Goal: Task Accomplishment & Management: Use online tool/utility

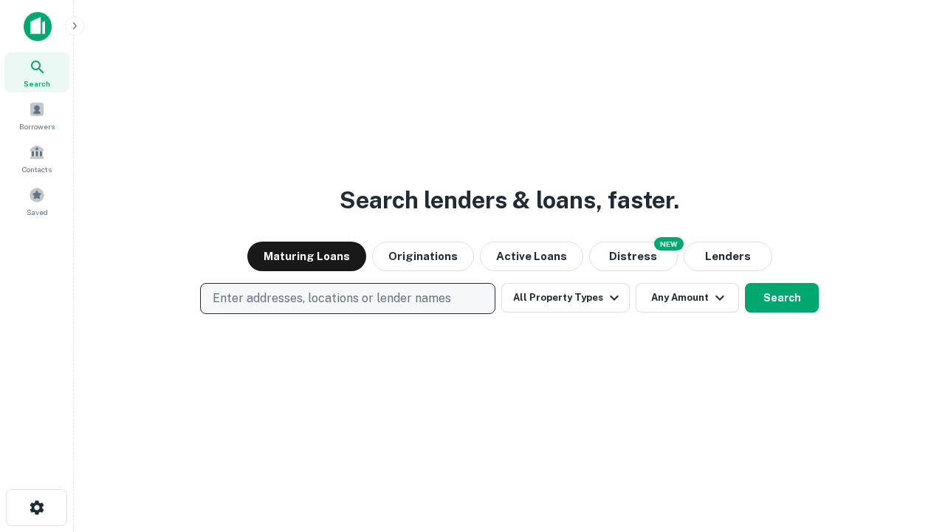
click at [347, 298] on p "Enter addresses, locations or lender names" at bounding box center [332, 298] width 239 height 18
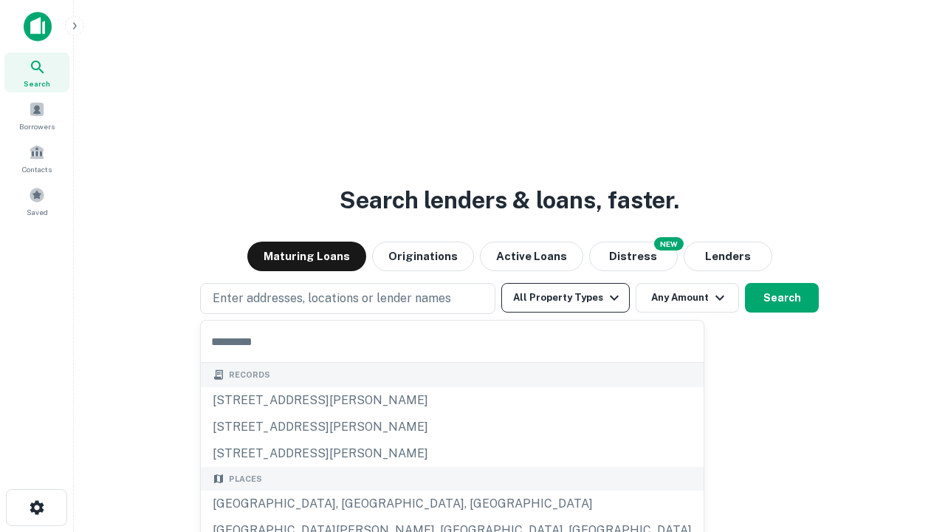
click at [566, 298] on button "All Property Types" at bounding box center [565, 298] width 129 height 30
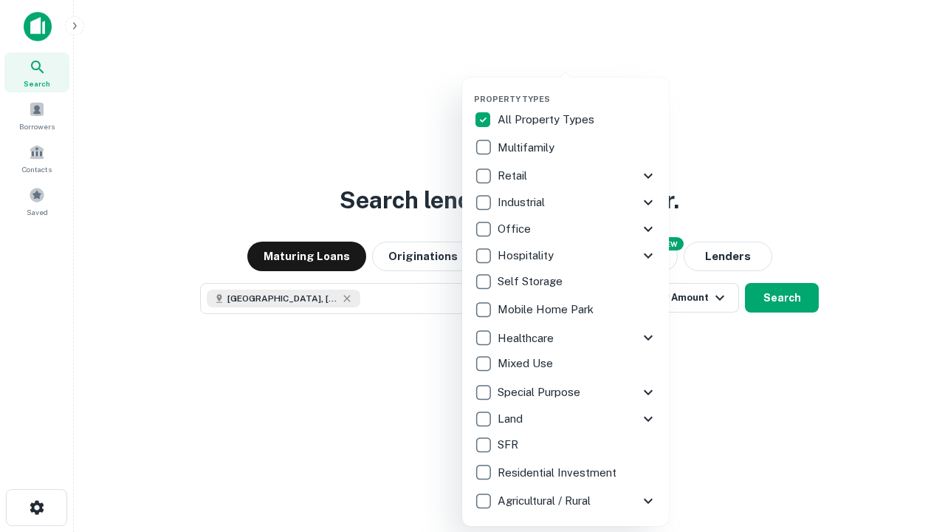
click at [578, 89] on button "button" at bounding box center [577, 89] width 207 height 1
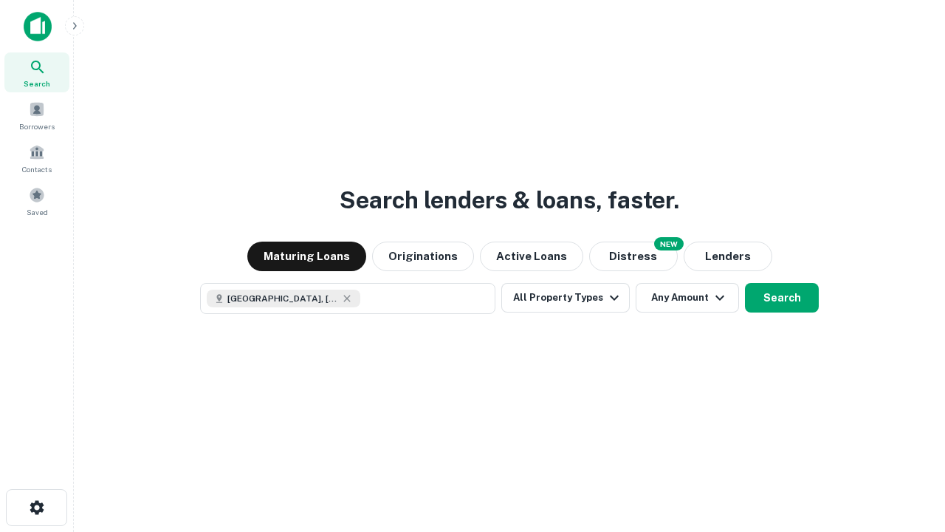
scroll to position [24, 0]
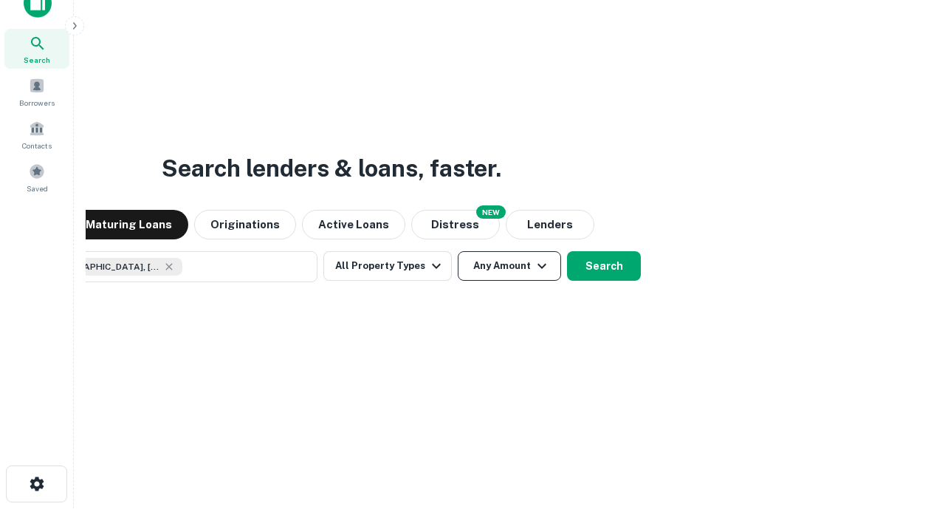
click at [458, 251] on button "Any Amount" at bounding box center [509, 266] width 103 height 30
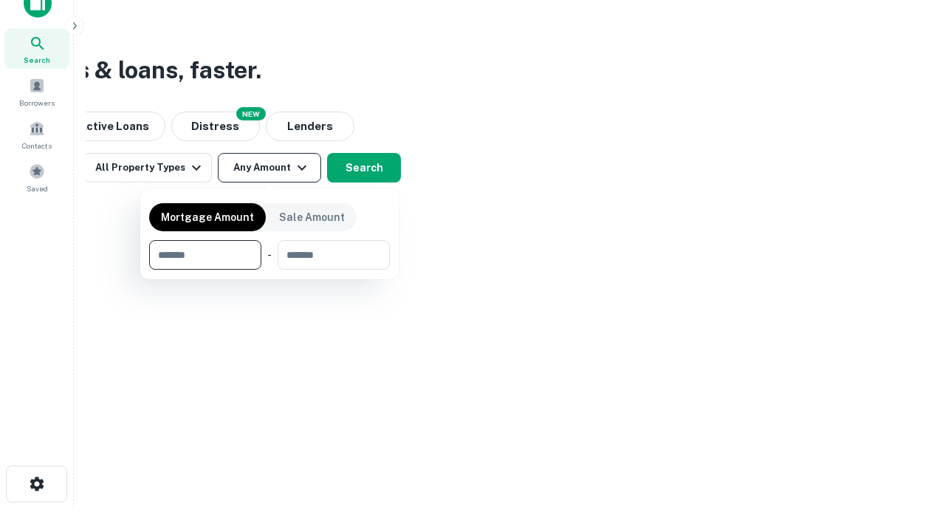
type input "*******"
click at [270, 270] on button "button" at bounding box center [269, 270] width 241 height 1
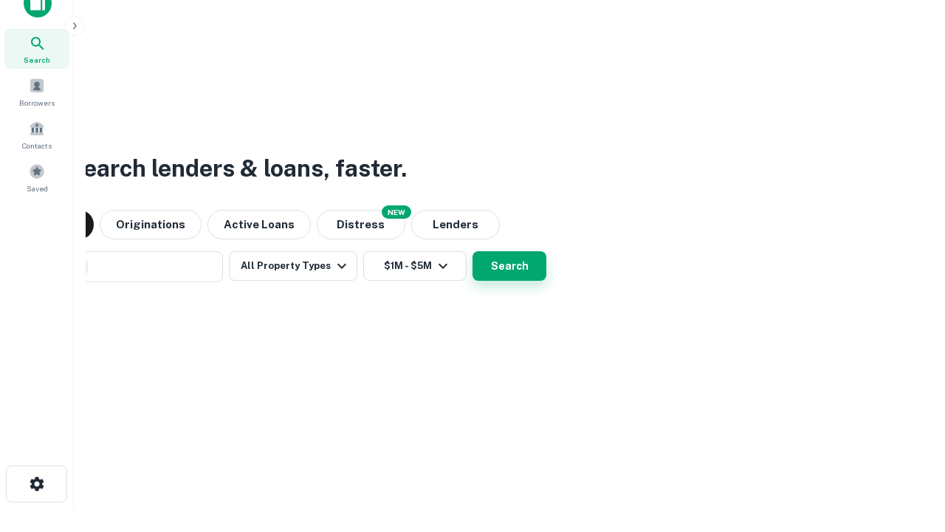
click at [473, 251] on button "Search" at bounding box center [510, 266] width 74 height 30
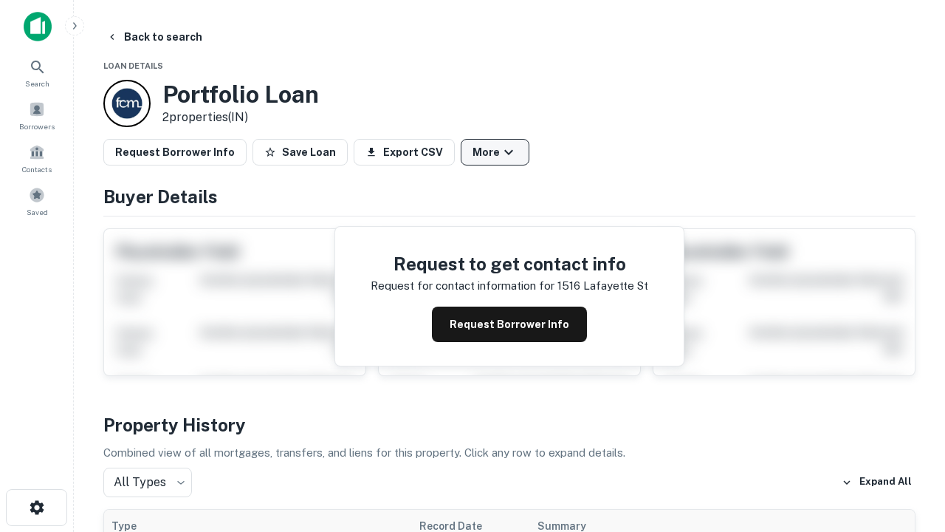
click at [495, 152] on button "More" at bounding box center [495, 152] width 69 height 27
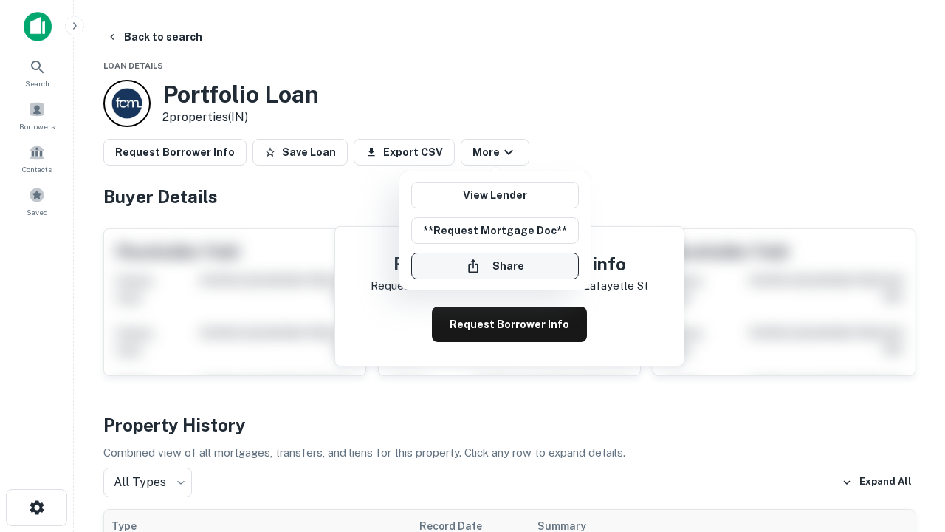
click at [495, 266] on button "Share" at bounding box center [495, 266] width 168 height 27
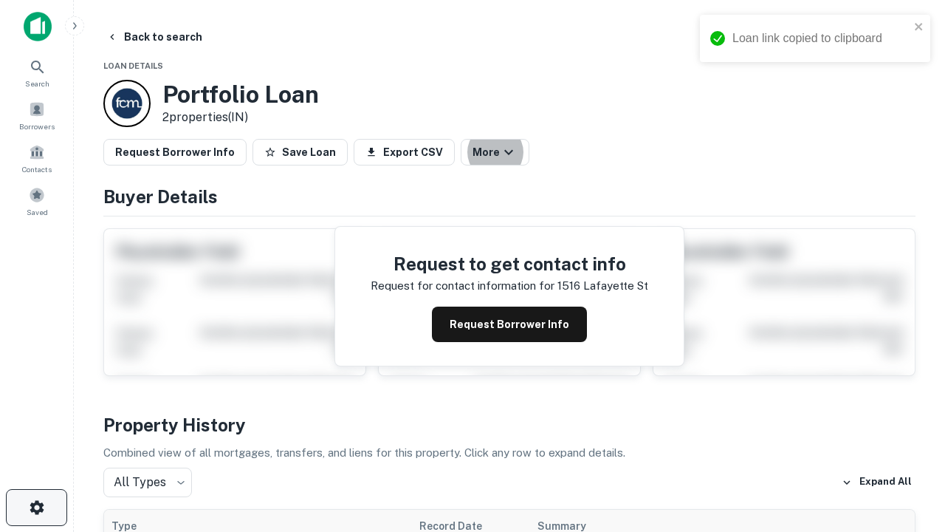
click at [36, 507] on icon "button" at bounding box center [37, 507] width 18 height 18
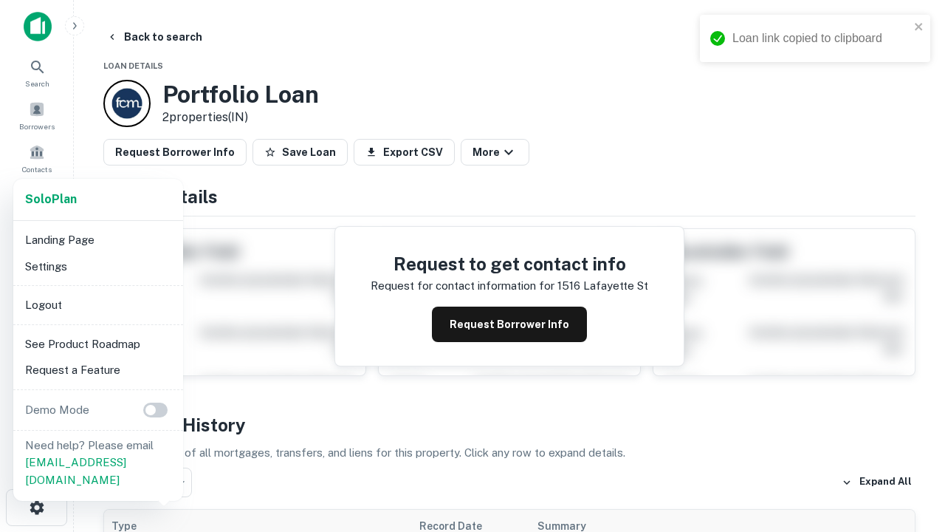
click at [97, 304] on li "Logout" at bounding box center [98, 305] width 158 height 27
